Goal: Information Seeking & Learning: Learn about a topic

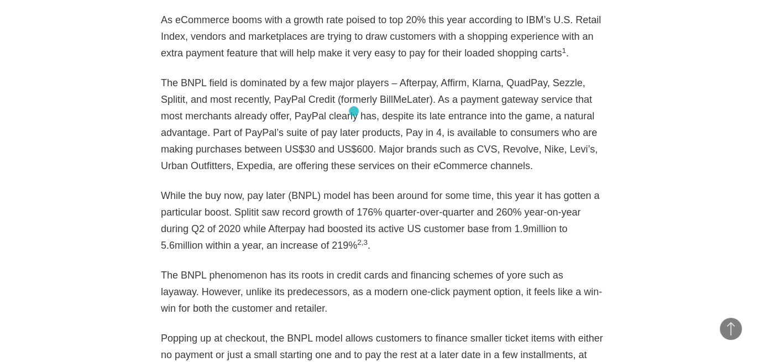
scroll to position [842, 0]
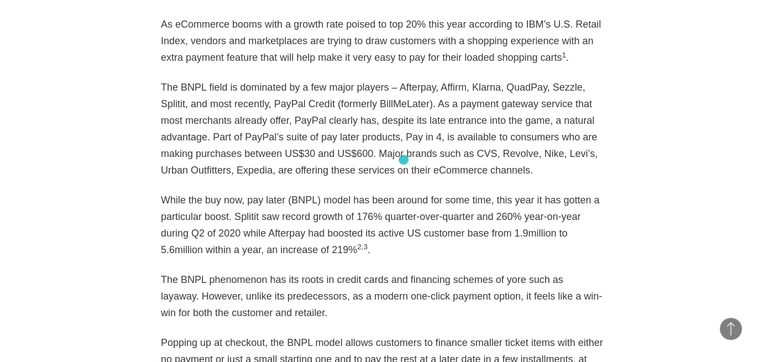
click at [404, 160] on p "The BNPL field is dominated by a few major players – Afterpay, Affirm, Klarna, …" at bounding box center [382, 129] width 442 height 100
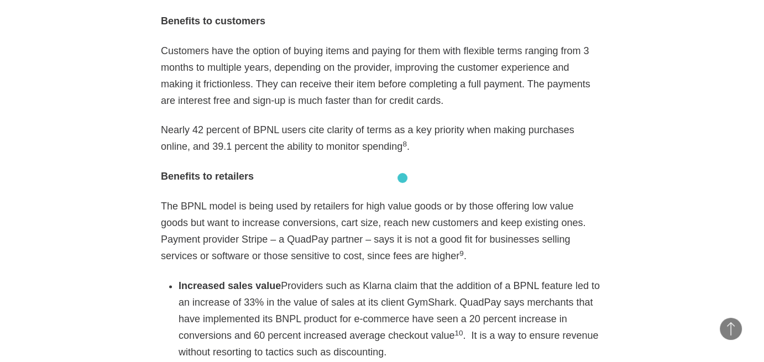
scroll to position [1664, 0]
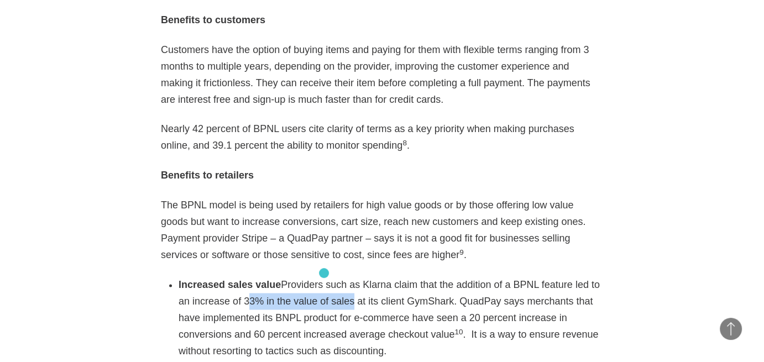
drag, startPoint x: 226, startPoint y: 268, endPoint x: 322, endPoint y: 272, distance: 96.3
click at [322, 276] on li "Increased sales value Providers such as Klarna claim that the addition of a BPN…" at bounding box center [391, 317] width 425 height 83
click at [371, 229] on p "The BPNL model is being used by retailers for high value goods or by those offe…" at bounding box center [382, 230] width 442 height 66
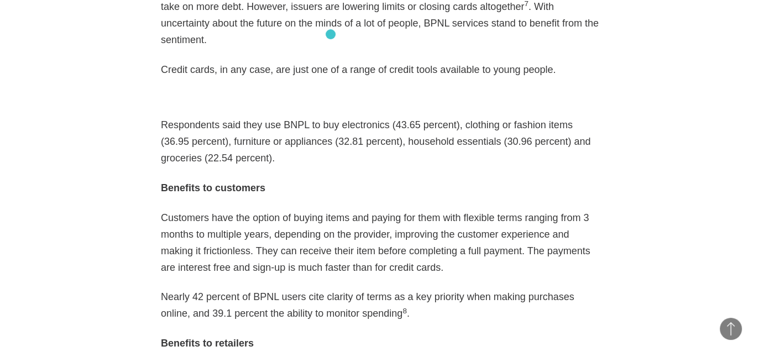
scroll to position [1494, 0]
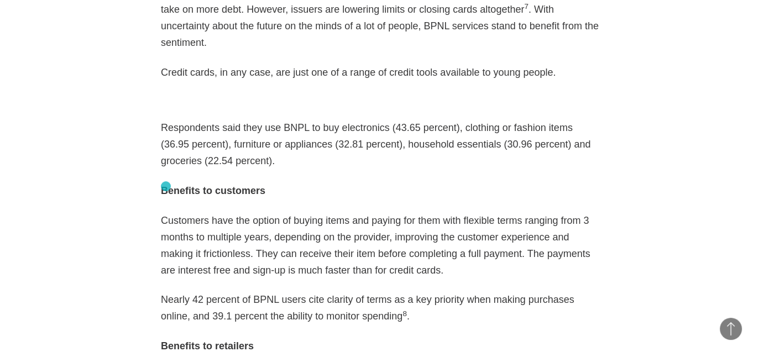
click at [166, 212] on p "Customers have the option of buying items and paying for them with flexible ter…" at bounding box center [382, 245] width 442 height 66
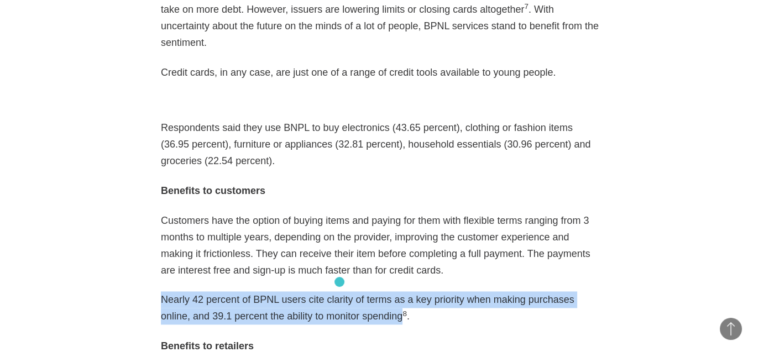
drag, startPoint x: 161, startPoint y: 265, endPoint x: 340, endPoint y: 283, distance: 179.0
click at [340, 291] on p "Nearly 42 percent of BPNL users cite clarity of terms as a key priority when ma…" at bounding box center [382, 307] width 442 height 33
copy p "Nearly 42 percent of BPNL users cite clarity of terms as a key priority when ma…"
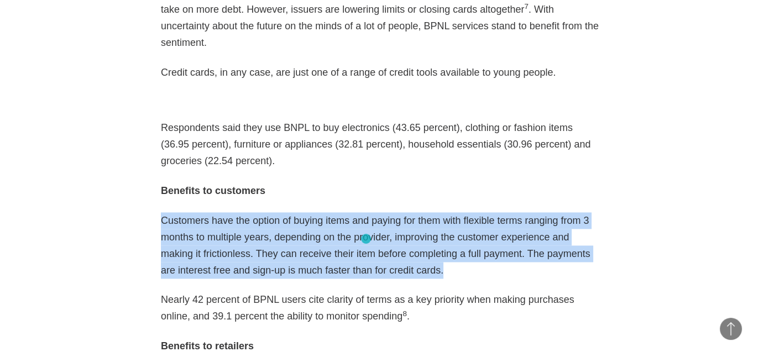
drag, startPoint x: 163, startPoint y: 186, endPoint x: 366, endPoint y: 239, distance: 210.3
click at [366, 239] on p "Customers have the option of buying items and paying for them with flexible ter…" at bounding box center [382, 245] width 442 height 66
copy p "Customers have the option of buying items and paying for them with flexible ter…"
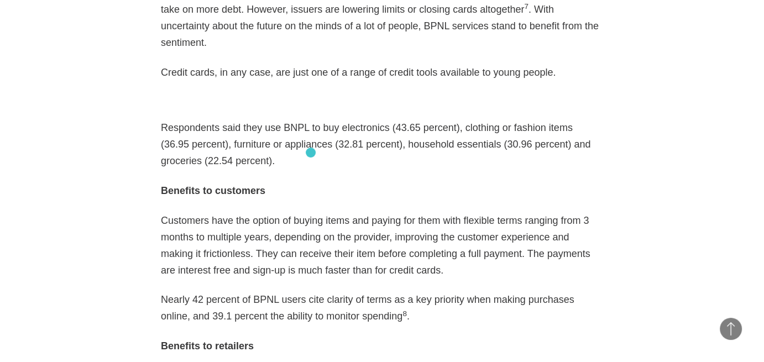
click at [311, 182] on p "Benefits to customers" at bounding box center [382, 190] width 442 height 17
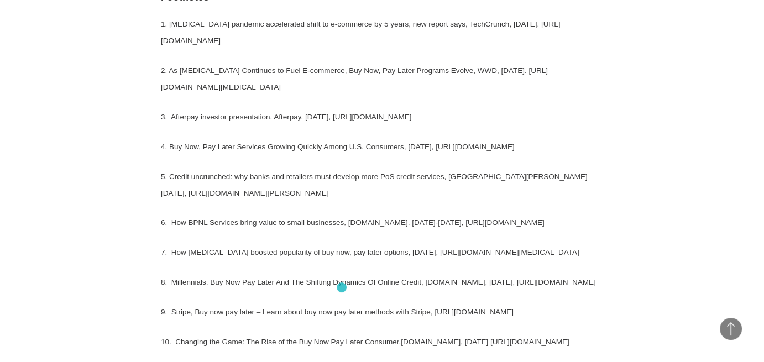
scroll to position [2647, 0]
drag, startPoint x: 488, startPoint y: 282, endPoint x: 495, endPoint y: 307, distance: 26.1
click at [495, 293] on p "8. Millennials, Buy Now Pay Later And The Shifting Dynamics Of Online Credit, […" at bounding box center [382, 284] width 442 height 17
copy sup "[URL][DOMAIN_NAME]"
click at [529, 216] on p "6. How BPNL Services bring value to small businesses, [DOMAIN_NAME], [DATE]-[DA…" at bounding box center [382, 224] width 442 height 17
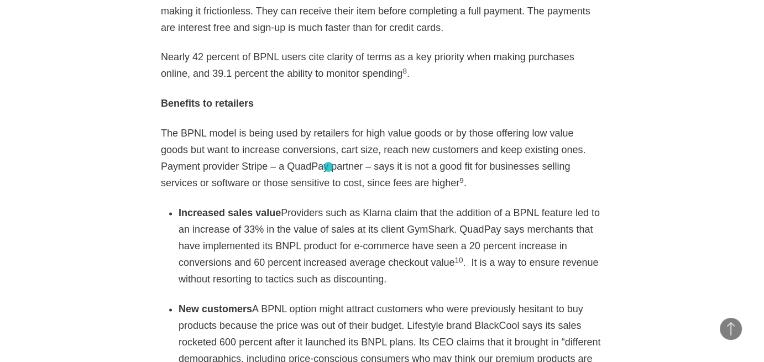
scroll to position [1772, 0]
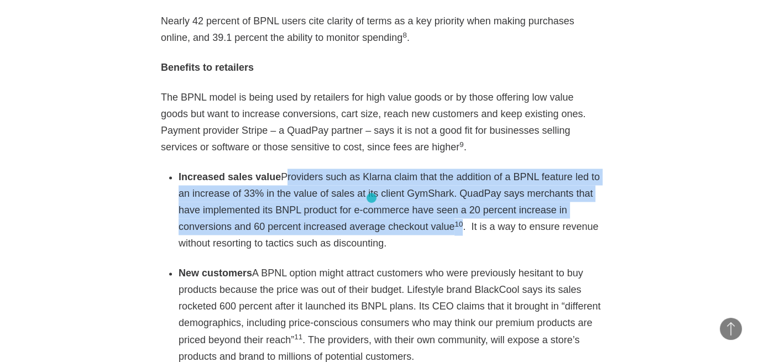
drag, startPoint x: 276, startPoint y: 143, endPoint x: 372, endPoint y: 198, distance: 110.5
click at [372, 198] on li "Increased sales value Providers such as Klarna claim that the addition of a BPN…" at bounding box center [391, 210] width 425 height 83
copy li "Providers such as Klarna claim that the addition of a BPNL feature led to an in…"
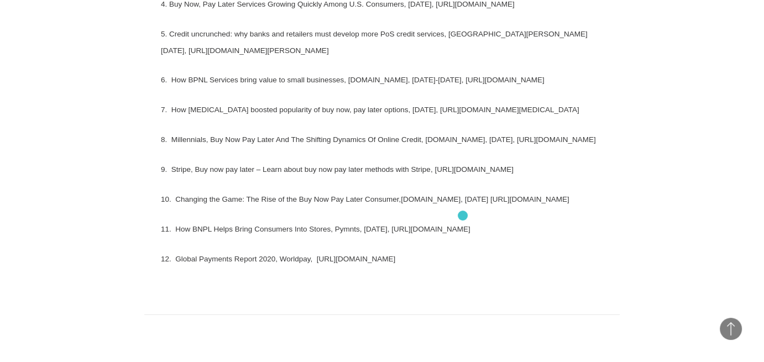
scroll to position [2788, 0]
drag, startPoint x: 465, startPoint y: 214, endPoint x: 457, endPoint y: 232, distance: 19.3
click at [457, 211] on p "10. Changing the Game: The Rise of the Buy Now Pay Later Consumer,[DOMAIN_NAME]…" at bounding box center [382, 202] width 442 height 17
copy sup "[URL][DOMAIN_NAME]"
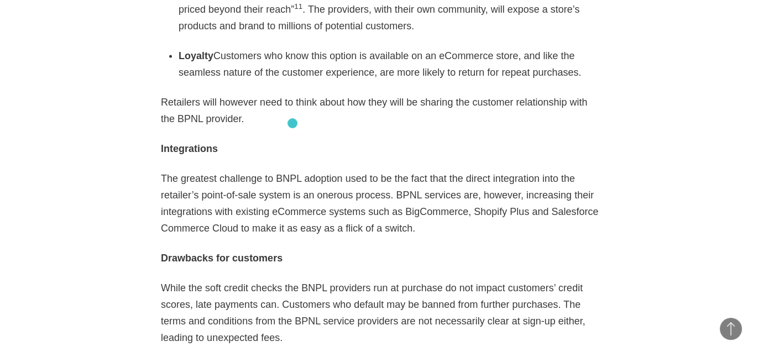
scroll to position [2102, 0]
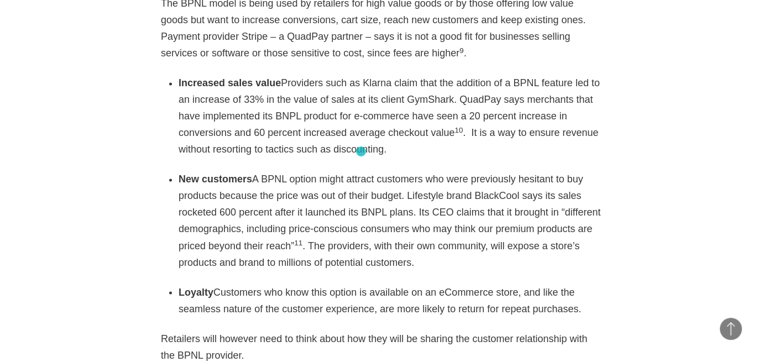
scroll to position [1858, 0]
